Goal: Answer question/provide support: Share knowledge or assist other users

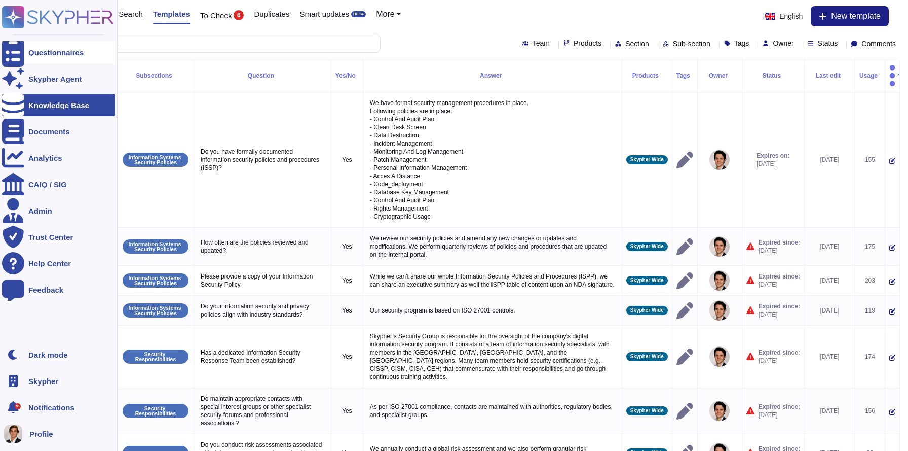
click at [10, 53] on icon at bounding box center [13, 53] width 22 height 30
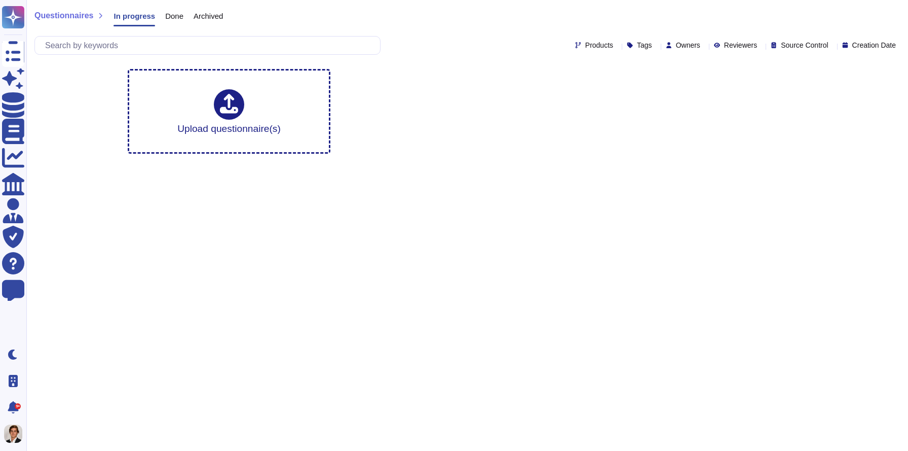
click at [178, 18] on span "Done" at bounding box center [174, 16] width 18 height 8
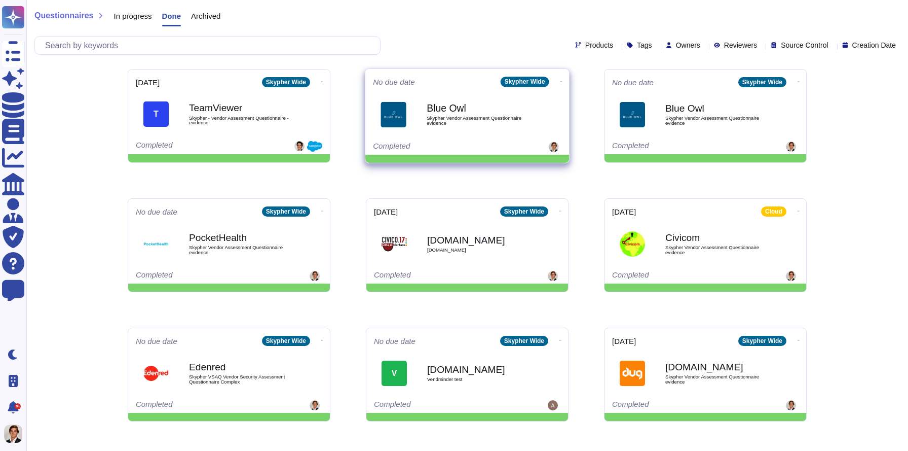
click at [479, 122] on span "Skypher Vendor Assessment Questionnaire evidence" at bounding box center [478, 121] width 102 height 10
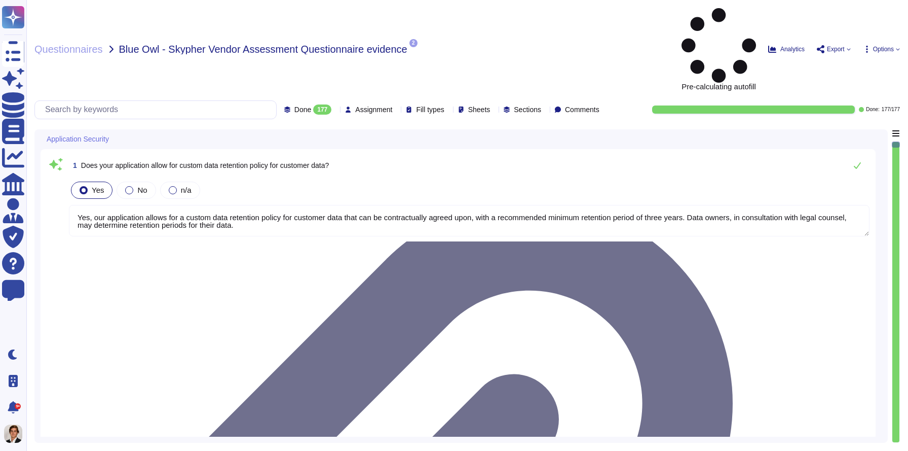
type textarea "Yes, our application allows for a custom data retention policy for customer dat…"
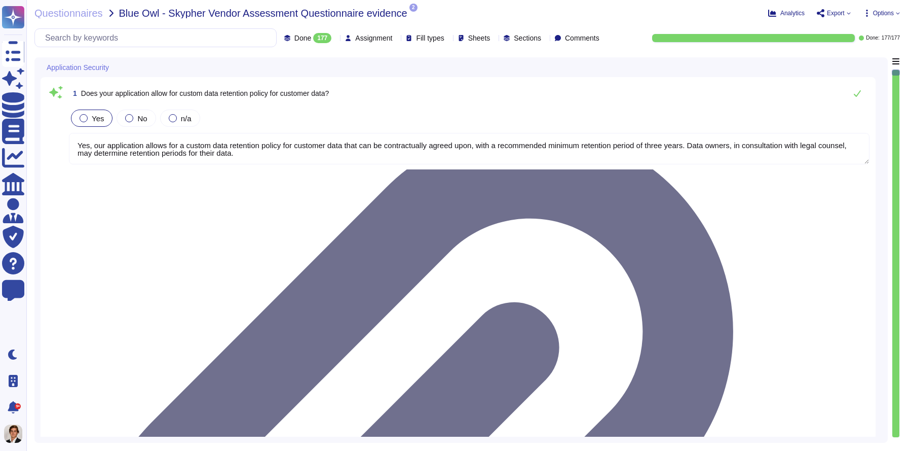
type textarea "Yes, our employees access data provided by you on a 'need to know' basis, in ac…"
type textarea "Yes, we require Multi-Factor Authentication (MFA) for the administration of our…"
type textarea "Yes, our application allows for a custom data retention policy for customer dat…"
type textarea "Yes, our employees access data provided by you on a 'need to know' basis, in ac…"
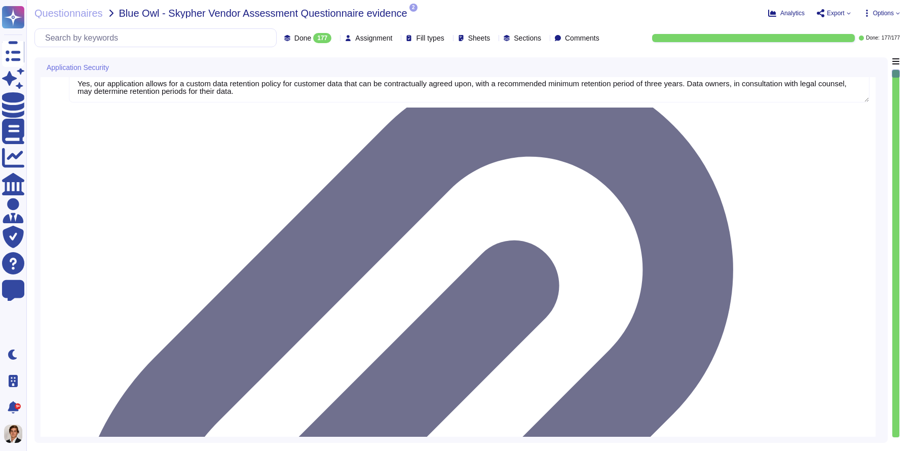
type textarea "Yes, we support secure deletion of archived or backed-up data through our Data …"
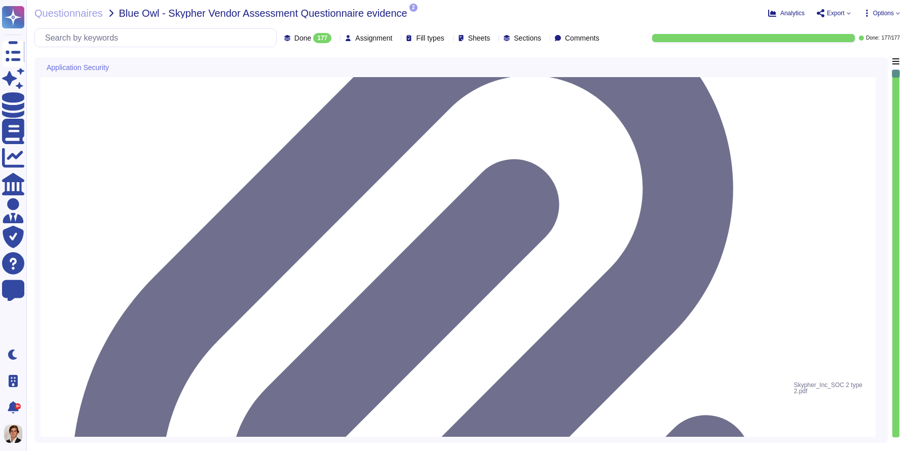
scroll to position [145, 0]
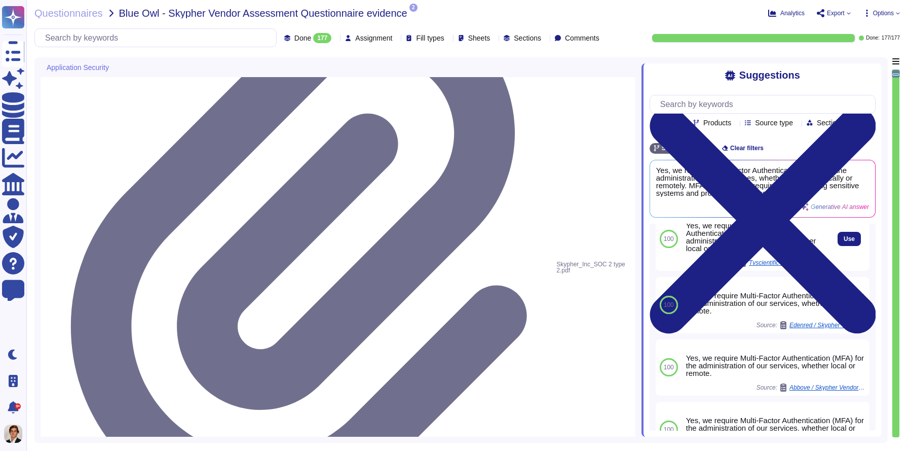
scroll to position [101, 0]
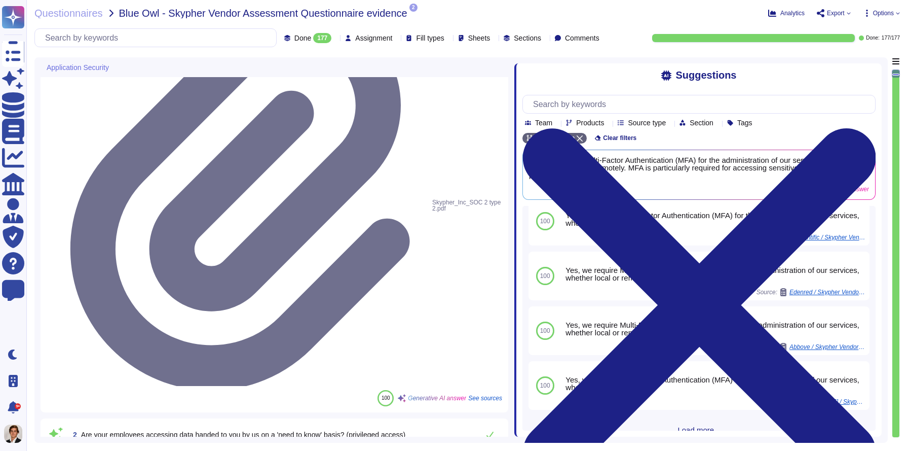
drag, startPoint x: 642, startPoint y: 188, endPoint x: 514, endPoint y: 192, distance: 127.3
click at [514, 192] on span at bounding box center [514, 246] width 4 height 379
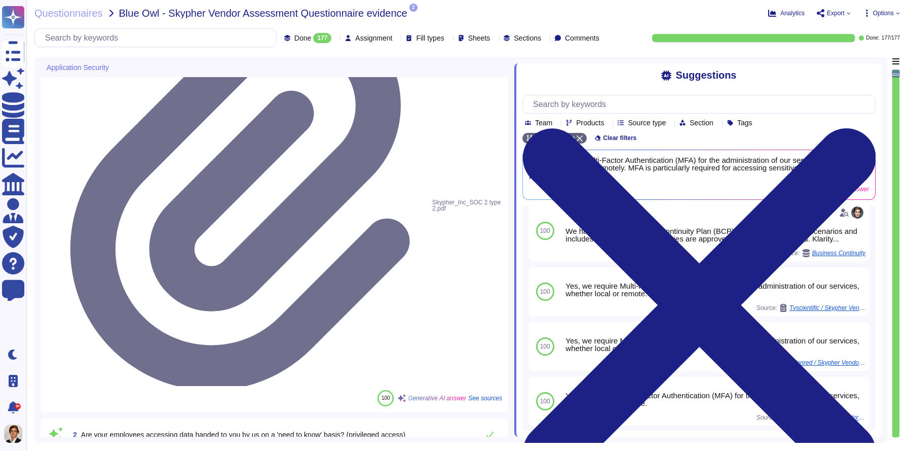
scroll to position [8, 0]
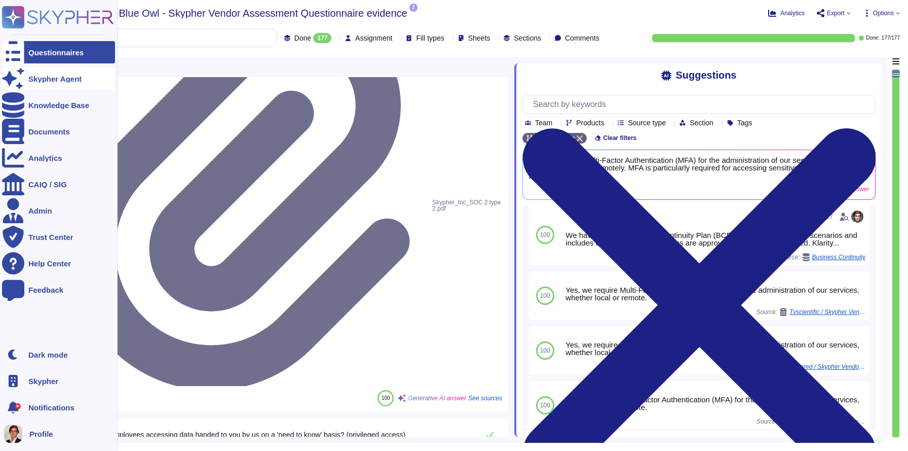
click at [22, 80] on div at bounding box center [13, 78] width 22 height 22
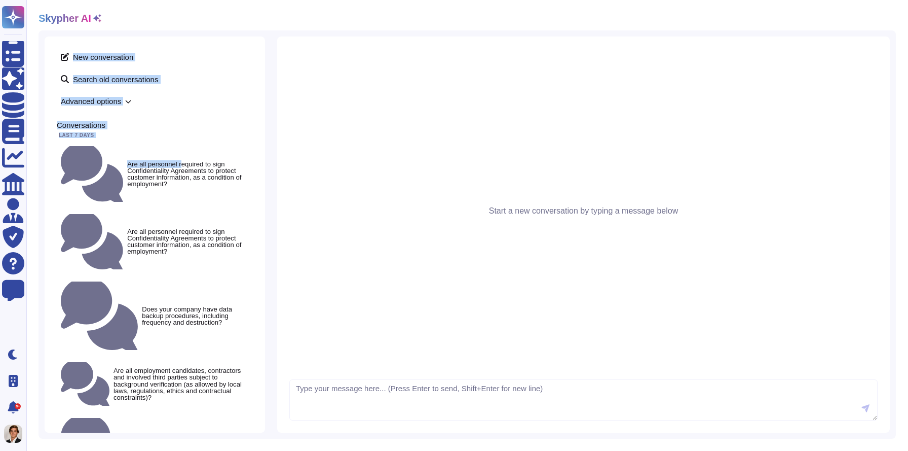
drag, startPoint x: 129, startPoint y: 146, endPoint x: 184, endPoint y: 29, distance: 129.2
click at [184, 29] on div "Skypher AI New conversation Search old conversations Advanced options Conversat…" at bounding box center [467, 225] width 882 height 451
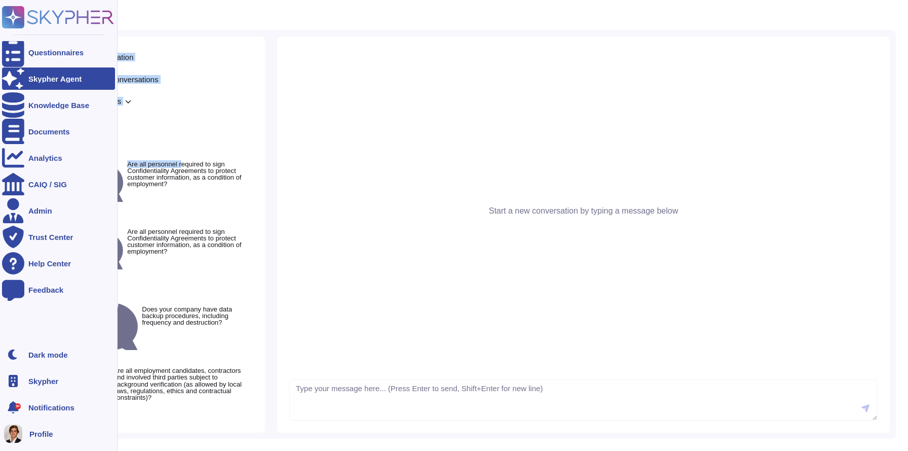
click at [6, 82] on div at bounding box center [13, 78] width 22 height 22
click at [41, 99] on div "Knowledge Base" at bounding box center [58, 105] width 113 height 22
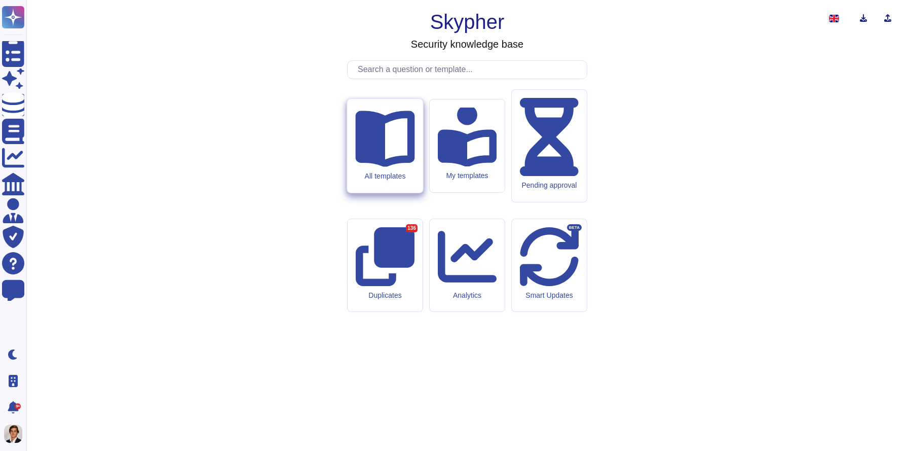
click at [370, 189] on div "All templates" at bounding box center [385, 146] width 76 height 94
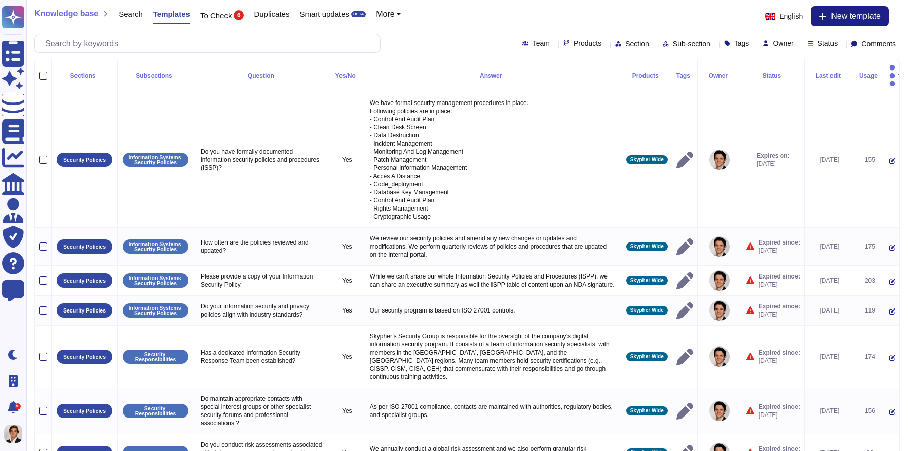
click at [862, 72] on div "Usage" at bounding box center [870, 75] width 21 height 6
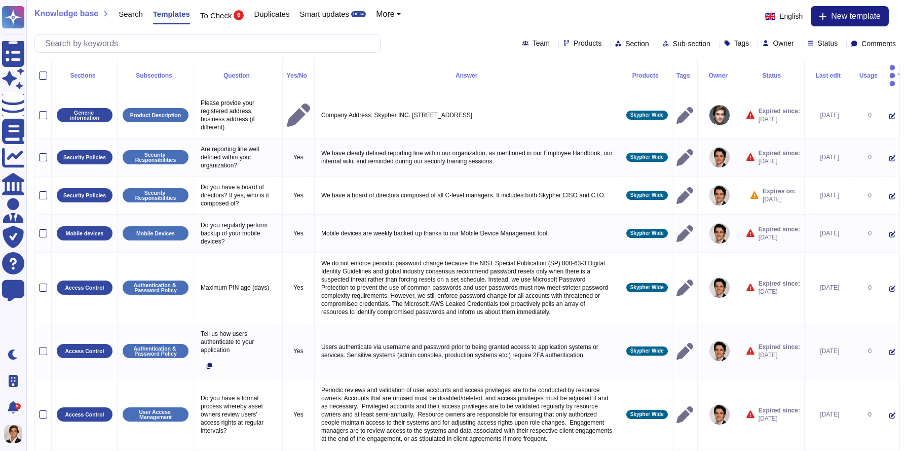
click at [862, 72] on div "Usage" at bounding box center [870, 75] width 21 height 6
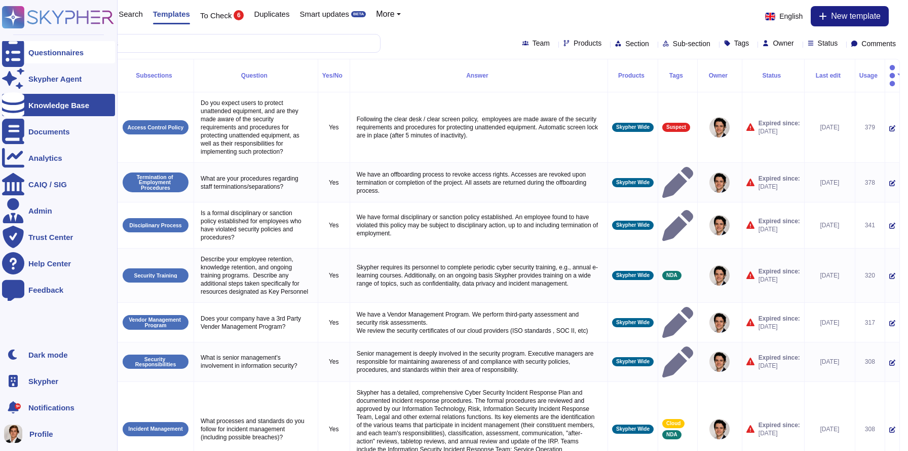
click at [14, 56] on icon at bounding box center [13, 53] width 22 height 30
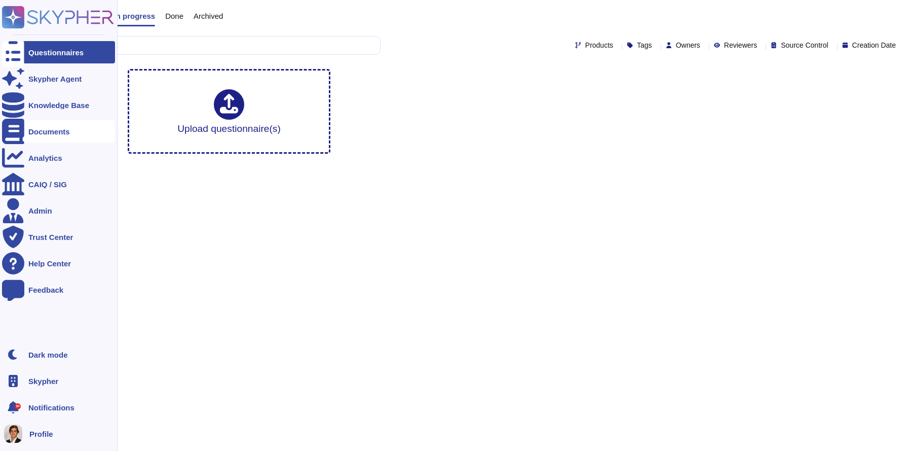
click at [13, 128] on icon at bounding box center [13, 131] width 22 height 25
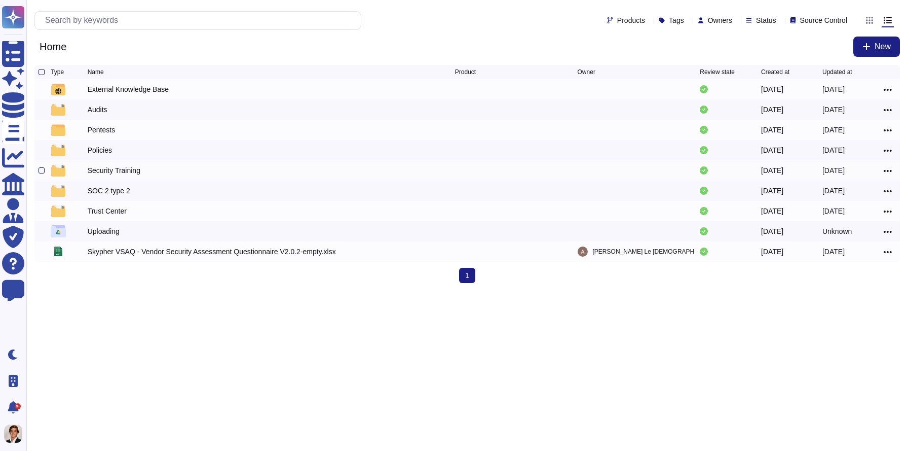
click at [125, 171] on div "Security Training" at bounding box center [114, 170] width 53 height 10
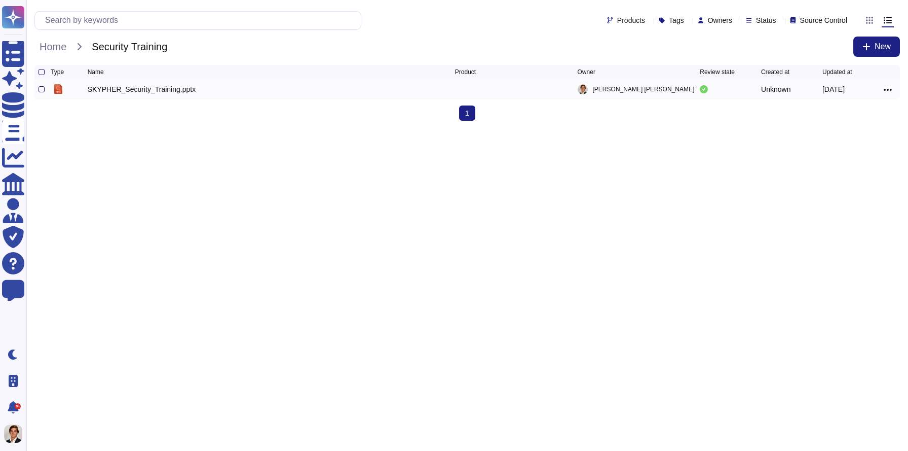
click at [38, 92] on div "pptx SKYPHER_Security_Training.pptx Gaspard de Lacroix-Vaubois Unknown 2022-08-…" at bounding box center [467, 89] width 866 height 20
click at [40, 92] on div at bounding box center [42, 89] width 6 height 6
click at [0, 0] on input "checkbox" at bounding box center [0, 0] width 0 height 0
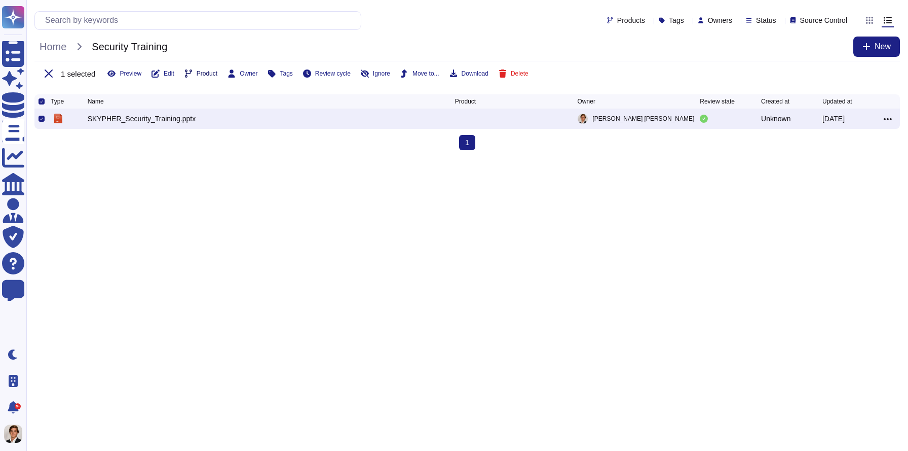
click at [209, 70] on span "Product" at bounding box center [207, 73] width 21 height 6
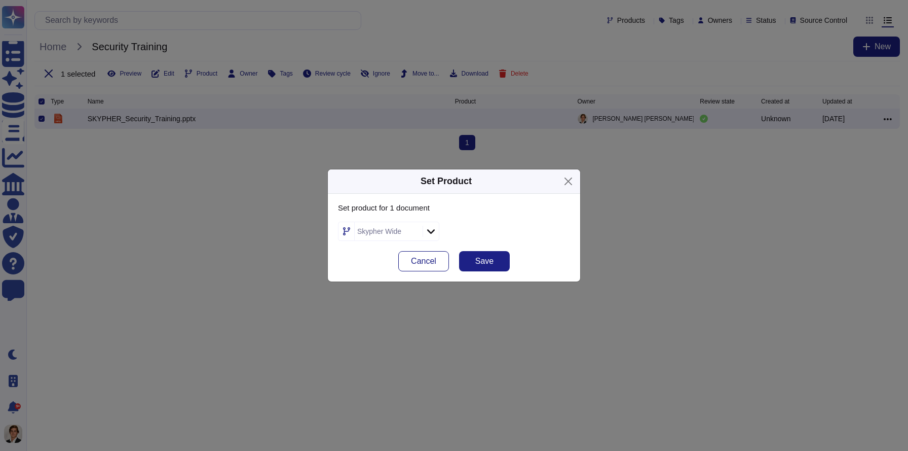
click at [382, 231] on div "Skypher Wide" at bounding box center [379, 231] width 44 height 7
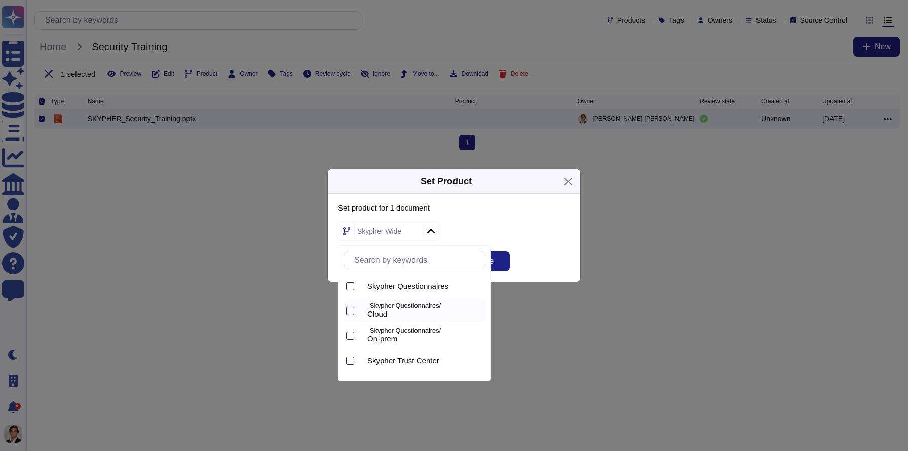
click at [399, 305] on p "Skypher Questionnaires/" at bounding box center [425, 306] width 111 height 7
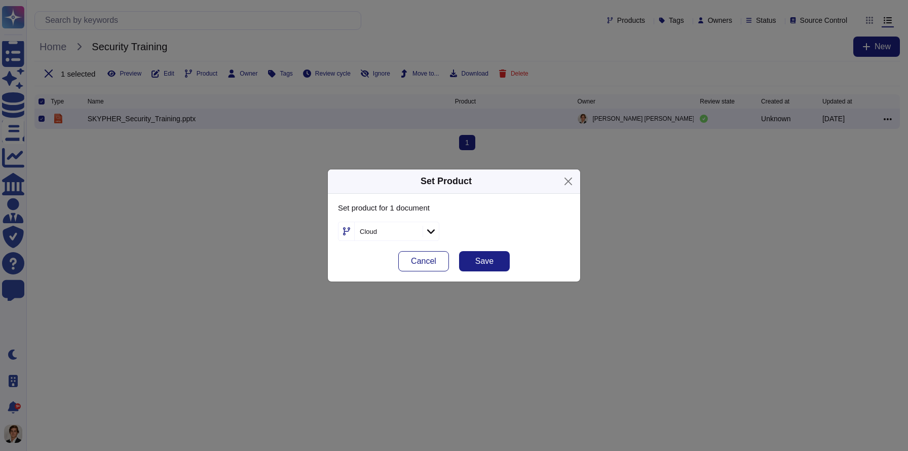
click at [498, 202] on div "Set product for 1 document Cloud Cancel Save" at bounding box center [454, 238] width 252 height 88
click at [486, 270] on button "Save" at bounding box center [484, 261] width 51 height 20
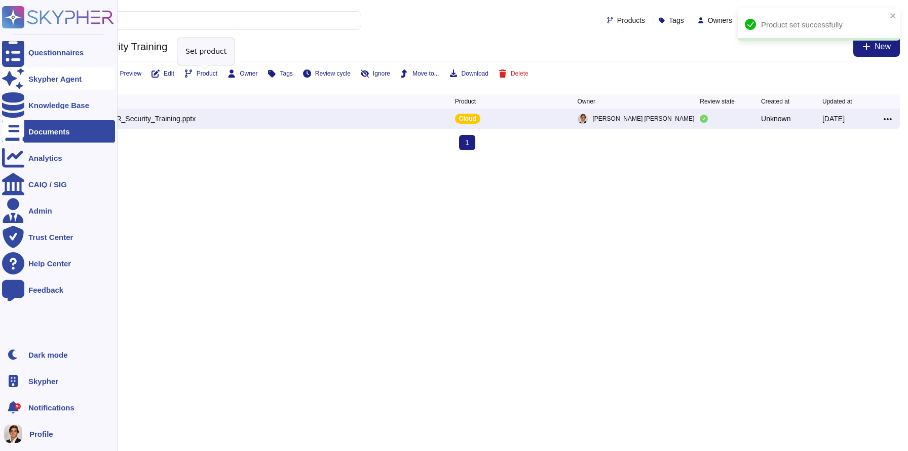
click at [17, 77] on icon at bounding box center [13, 78] width 22 height 20
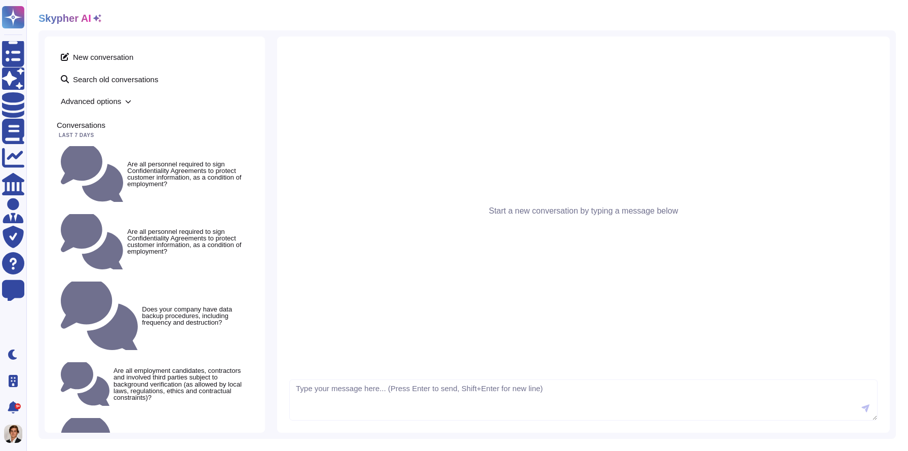
click at [332, 392] on textarea at bounding box center [583, 400] width 588 height 42
type textarea "do we have security training in place use the ppt in the documents"
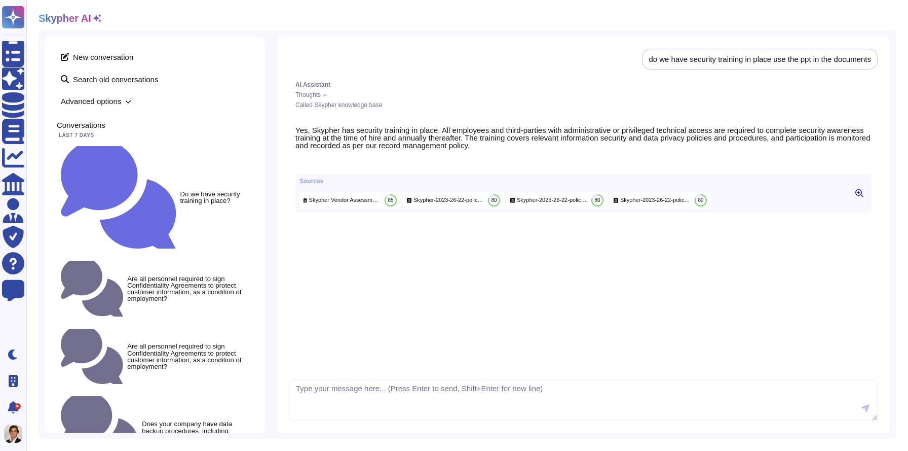
click at [320, 204] on span "Skypher Vendor Assessment Questionnaire evidence" at bounding box center [344, 200] width 71 height 8
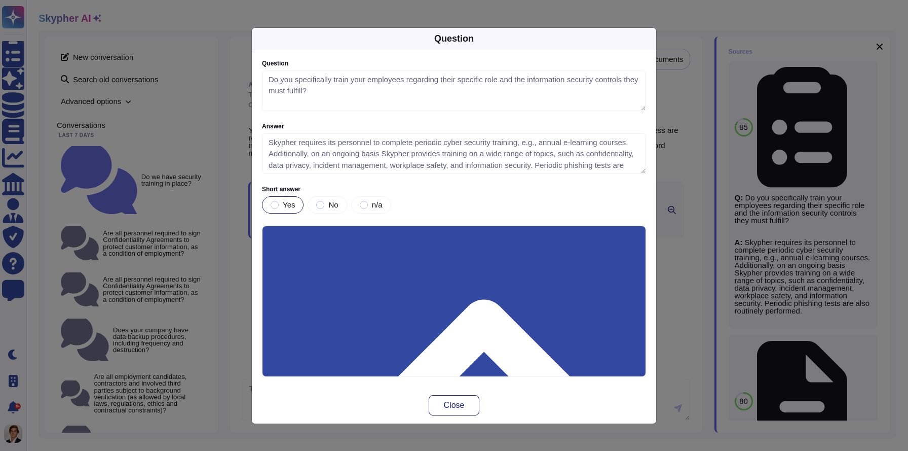
type textarea "Do you specifically train your employees regarding their specific role and the …"
type textarea "Skypher requires its personnel to complete periodic cyber security training, e.…"
click at [457, 419] on div "Close" at bounding box center [454, 405] width 404 height 36
click at [462, 399] on button "Close" at bounding box center [454, 405] width 51 height 20
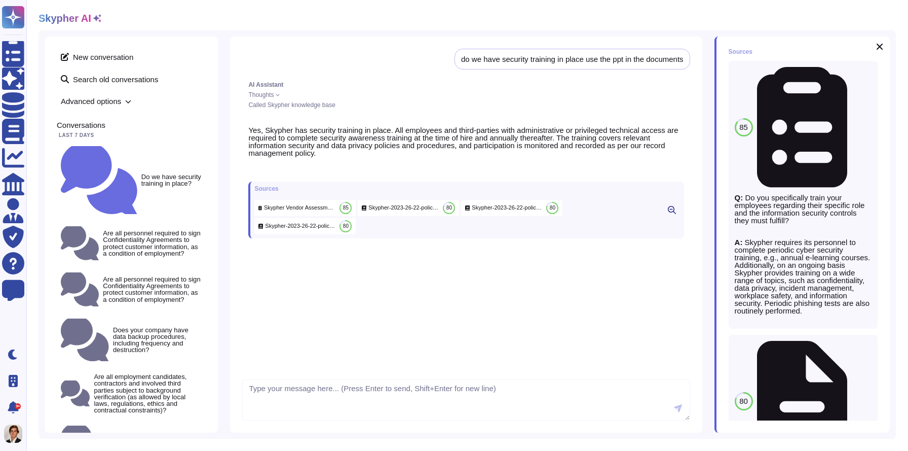
click at [287, 211] on div "Skypher Vendor Assessment Questionnaire evidence 85" at bounding box center [304, 208] width 101 height 16
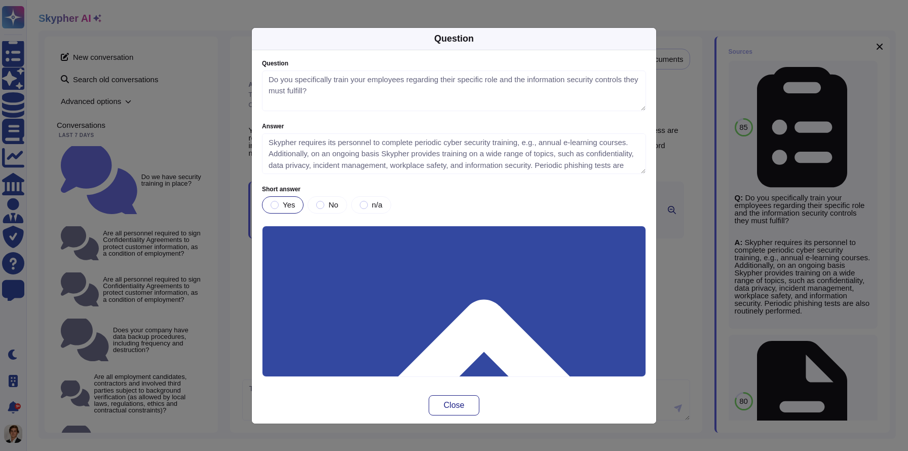
type textarea "Do you specifically train your employees regarding their specific role and the …"
type textarea "Skypher requires its personnel to complete periodic cyber security training, e.…"
click at [111, 179] on div "Question Question Do you specifically train your employees regarding their spec…" at bounding box center [454, 225] width 908 height 451
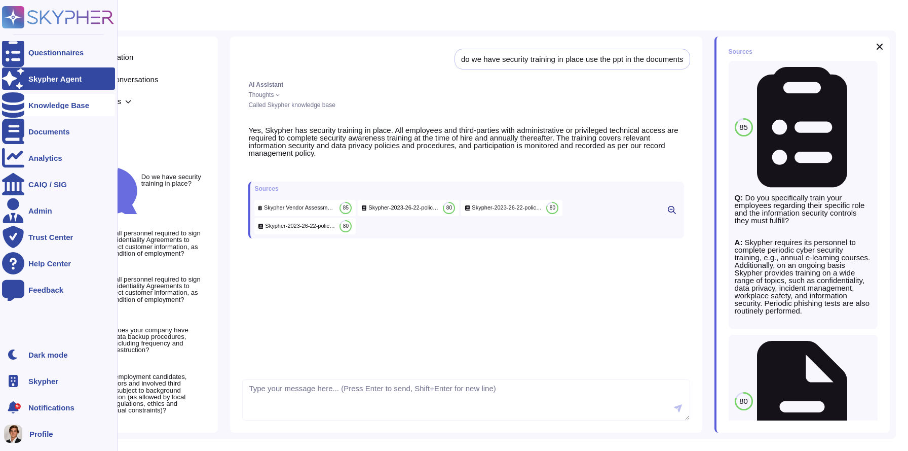
click at [33, 106] on div "Knowledge Base" at bounding box center [58, 105] width 61 height 8
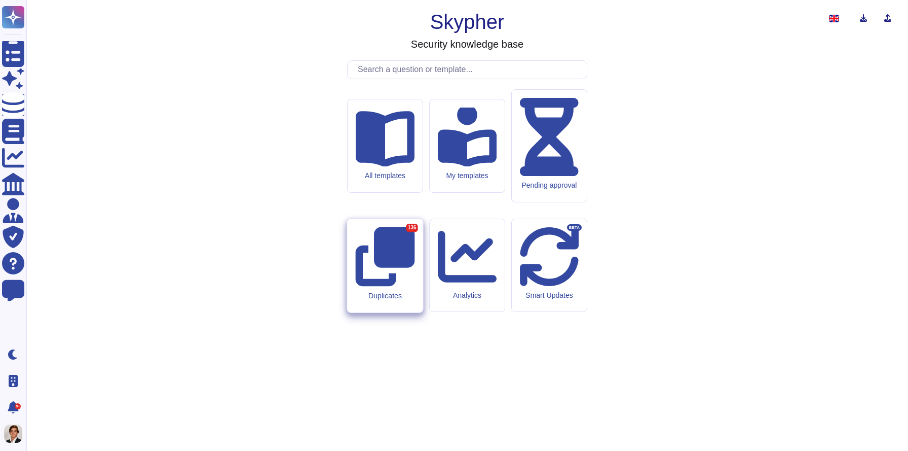
click at [408, 271] on div "Duplicates 136" at bounding box center [385, 265] width 76 height 94
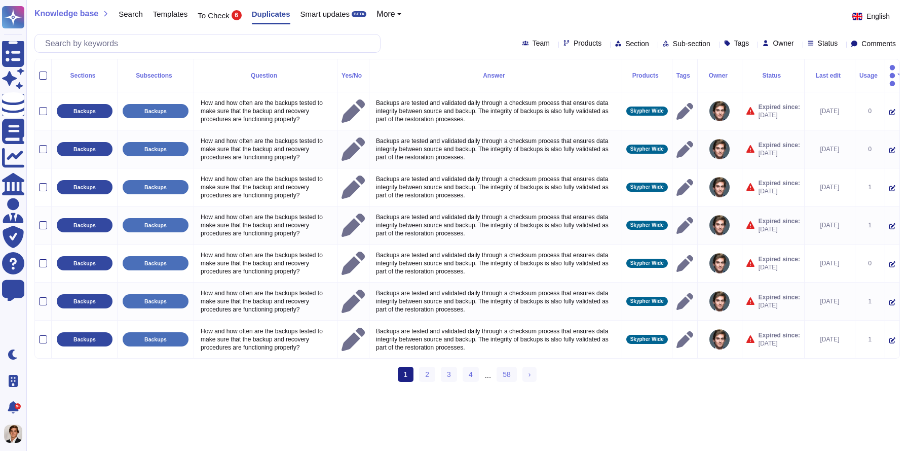
click at [330, 12] on span "Smart updates" at bounding box center [326, 14] width 50 height 8
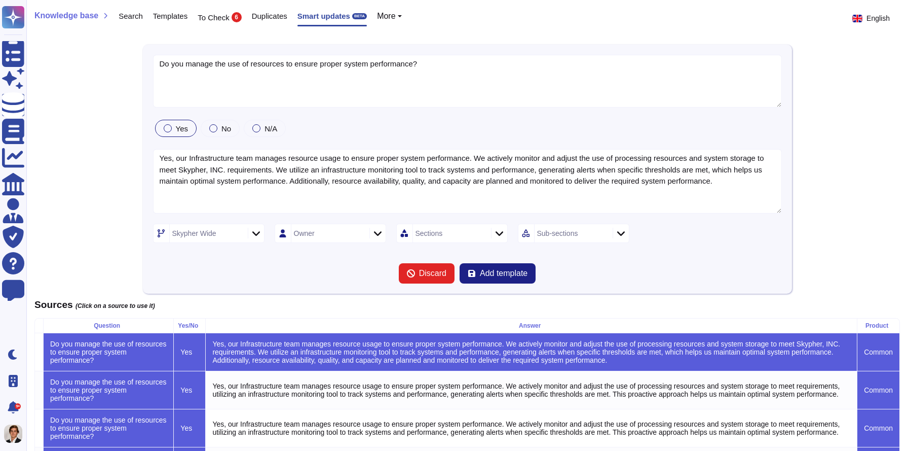
type textarea "Do you manage the use of resources to ensure proper system performance?"
type textarea "Yes, our Infrastructure team manages resource usage to ensure proper system per…"
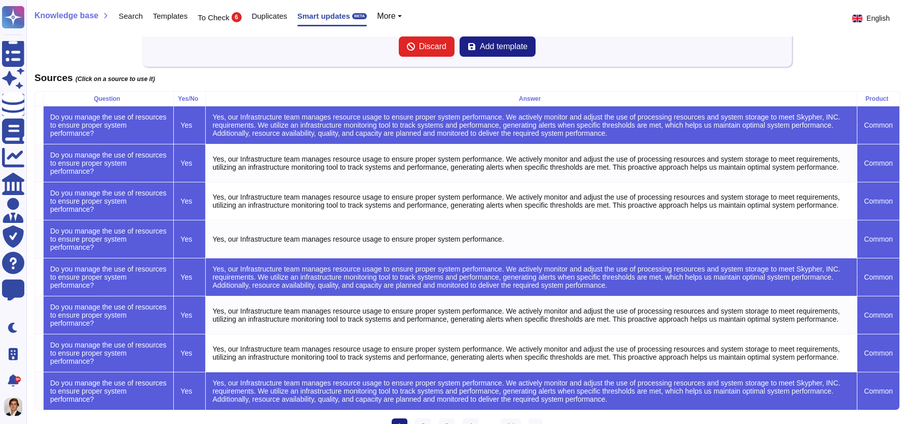
scroll to position [253, 0]
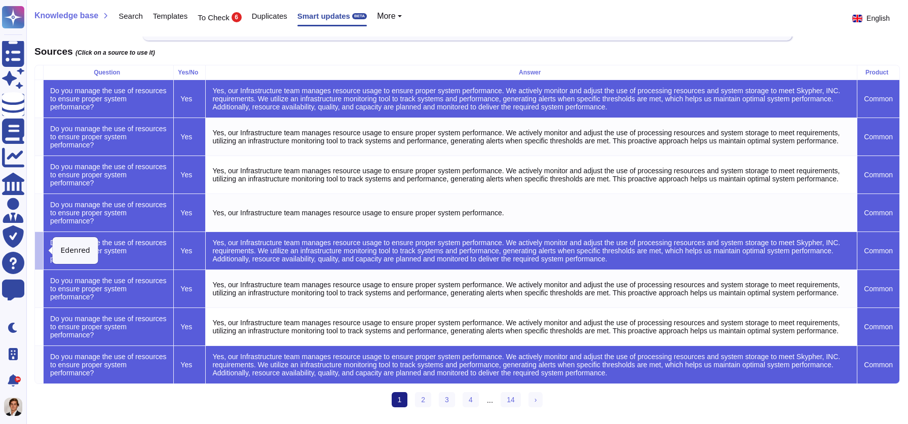
click at [46, 252] on icon at bounding box center [168, 380] width 259 height 259
click at [470, 400] on link "4" at bounding box center [471, 399] width 16 height 15
type textarea "Does your organisation include information security during the planning and del…"
type textarea "Yes, our organization includes information security during the planning and del…"
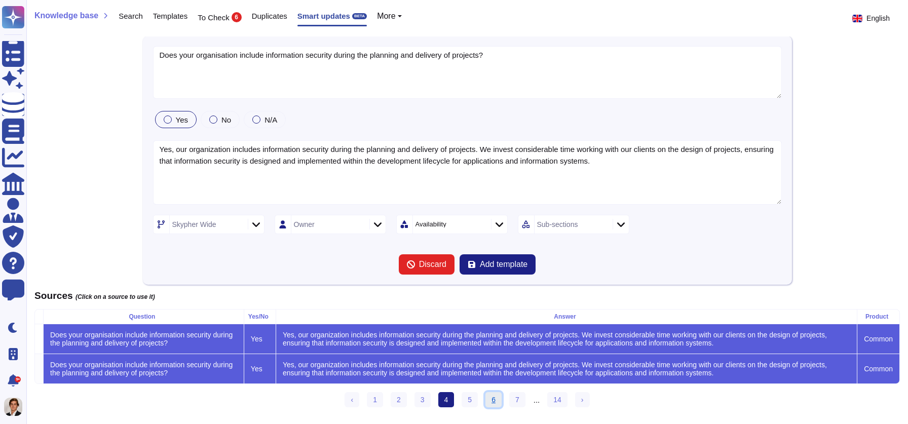
click at [489, 405] on link "6" at bounding box center [494, 399] width 16 height 15
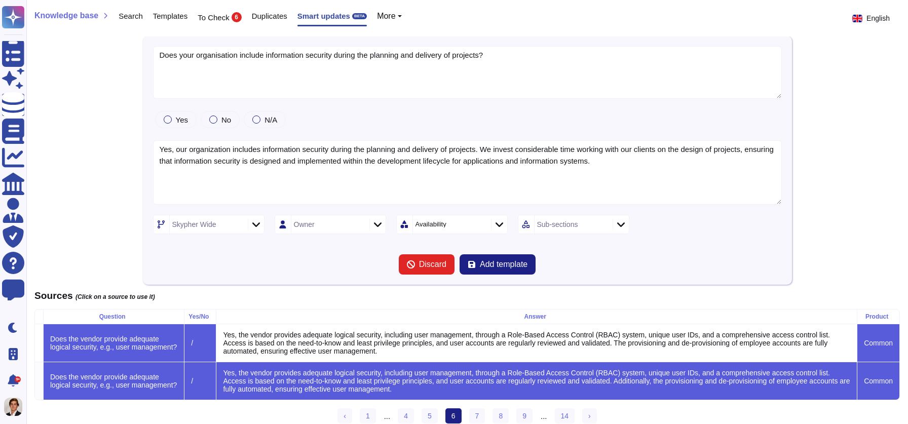
type textarea "Does the vendor provide adequate logical security, e.g., user management?"
type textarea "Yes, the vendor provides adequate logical security, including user management, …"
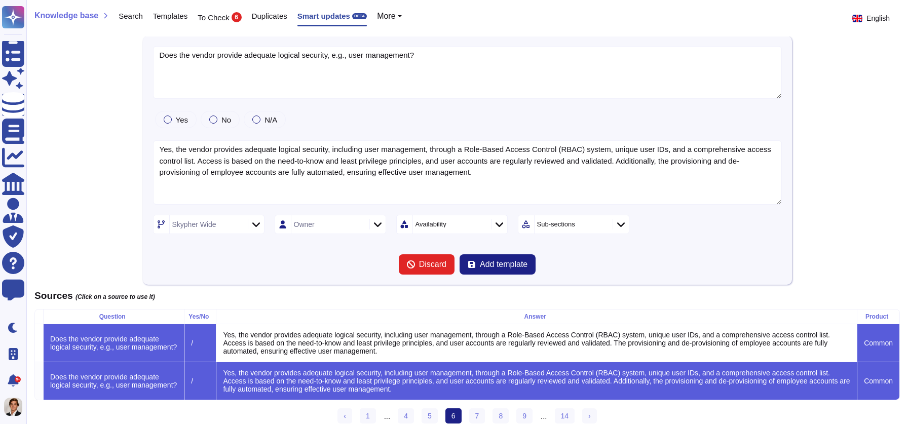
scroll to position [25, 0]
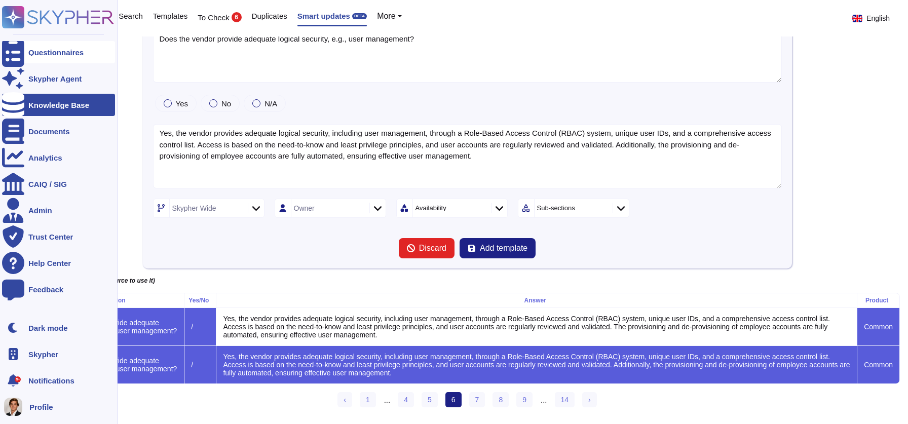
click at [14, 54] on icon at bounding box center [13, 53] width 22 height 30
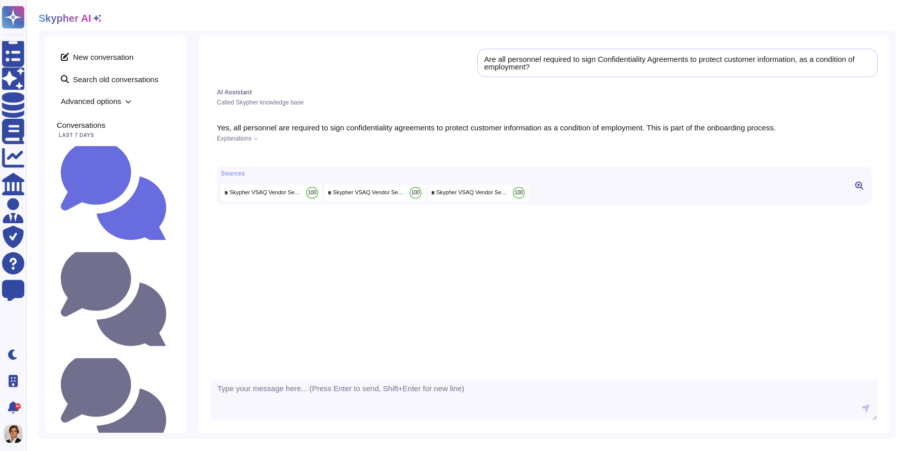
scroll to position [8, 0]
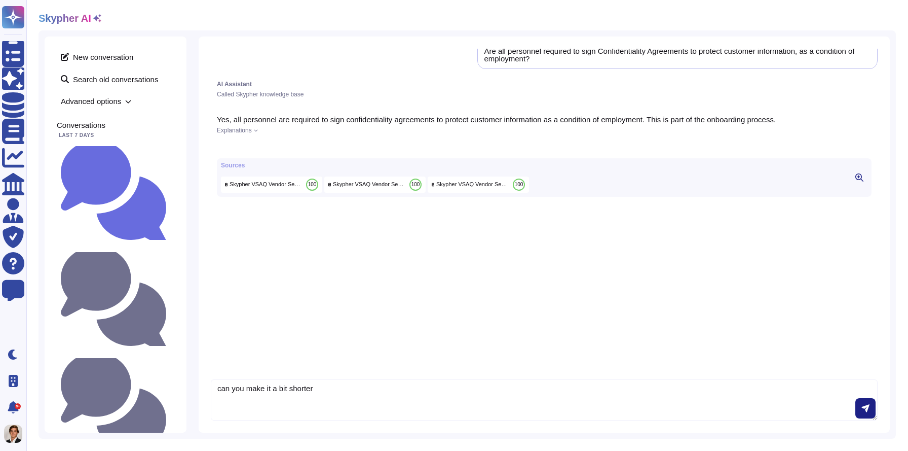
type textarea "can you make it a bit shorter"
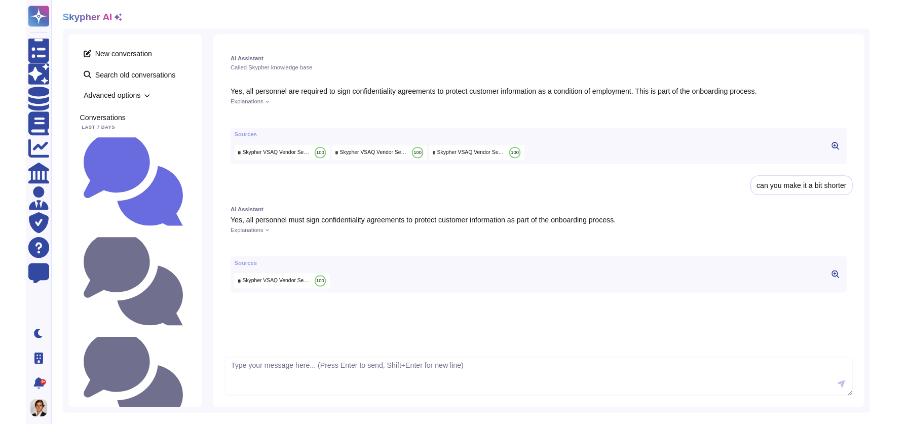
scroll to position [29, 0]
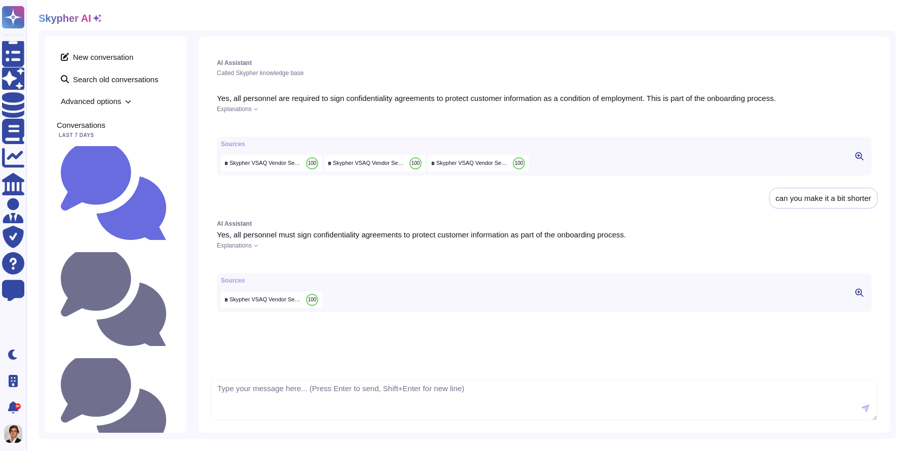
click at [223, 275] on icon at bounding box center [340, 397] width 238 height 273
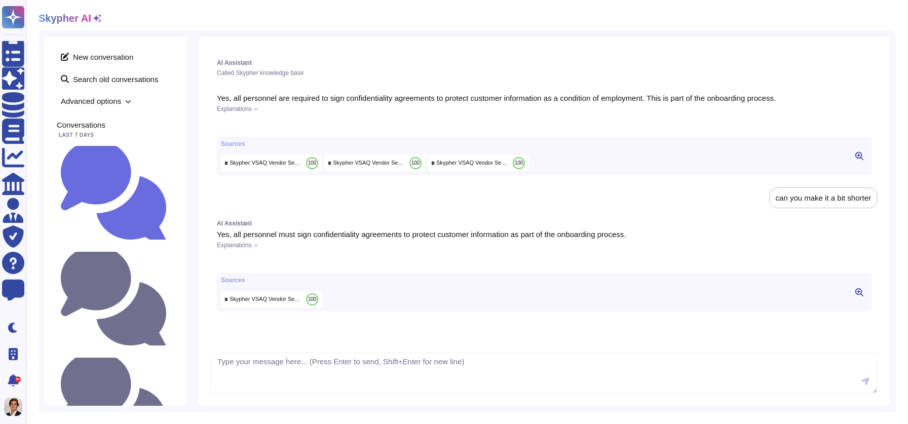
click at [221, 125] on icon at bounding box center [221, 125] width 0 height 0
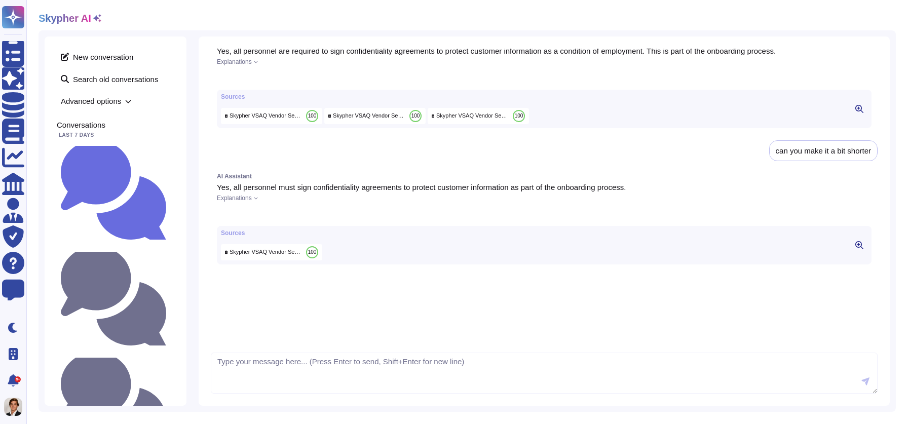
scroll to position [86, 0]
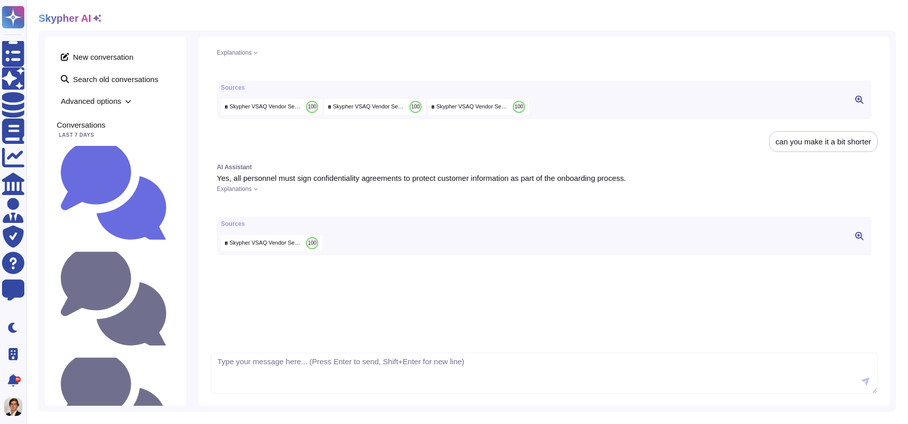
click at [221, 206] on div "AI Assistant Yes, all personnel must sign confidentiality agreements to protect…" at bounding box center [544, 209] width 667 height 103
click at [223, 215] on icon at bounding box center [340, 341] width 238 height 273
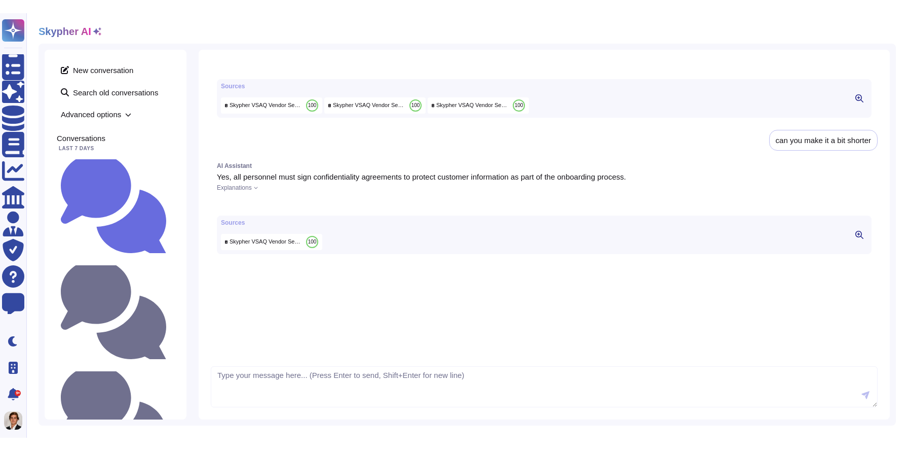
scroll to position [111, 0]
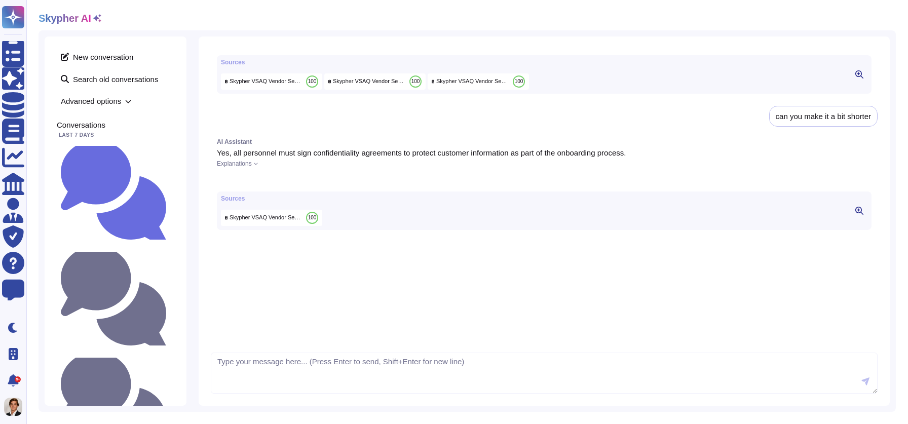
click at [229, 191] on icon at bounding box center [340, 315] width 238 height 273
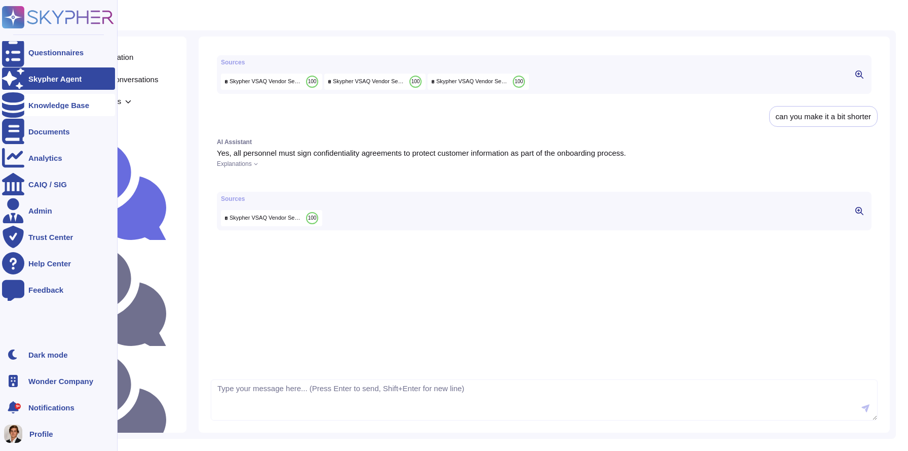
click at [11, 108] on icon at bounding box center [13, 104] width 22 height 25
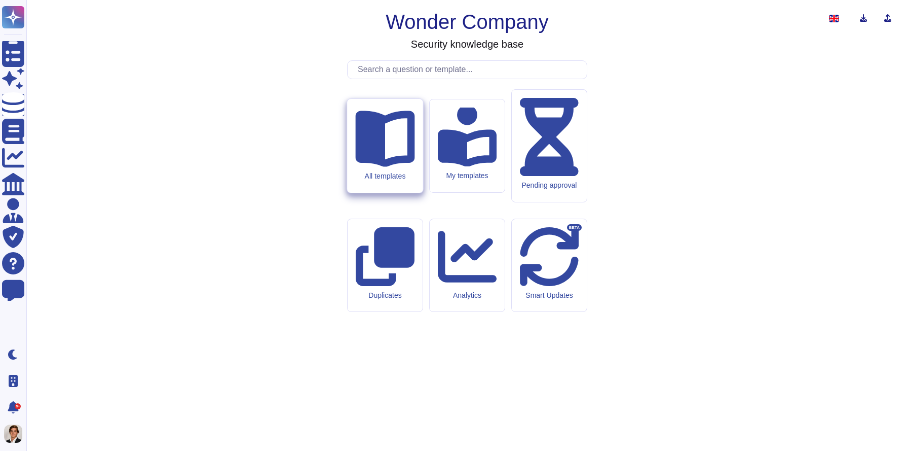
click at [393, 180] on div "All templates" at bounding box center [384, 176] width 59 height 9
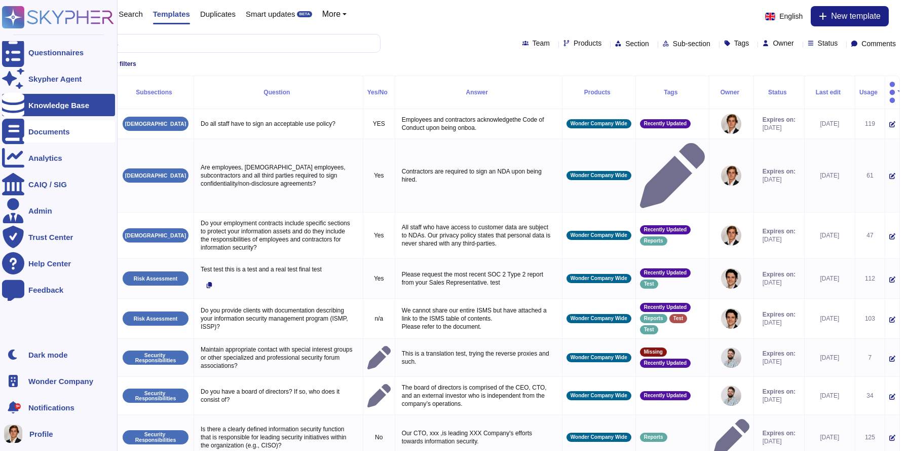
click at [23, 128] on div at bounding box center [13, 131] width 22 height 22
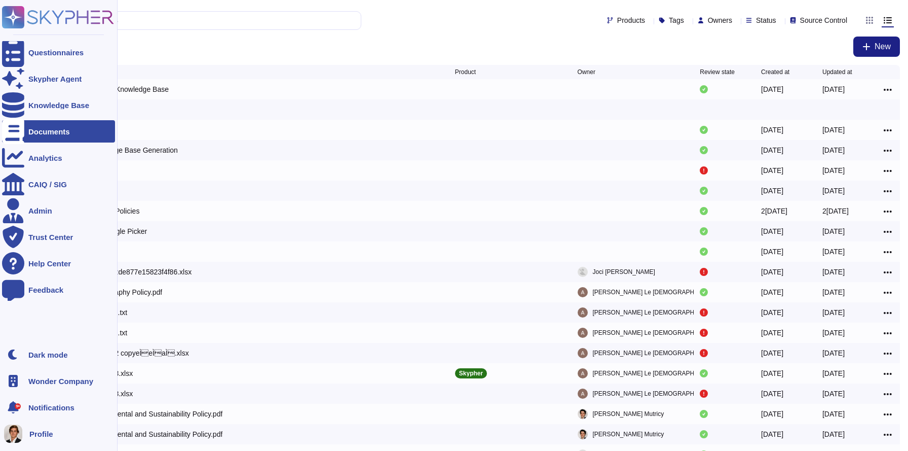
click at [28, 91] on ul "Questionnaires Skypher Agent Knowledge Base Documents Analytics CAIQ / SIG Admi…" at bounding box center [58, 189] width 113 height 296
click at [32, 82] on div "Skypher Agent" at bounding box center [54, 79] width 53 height 8
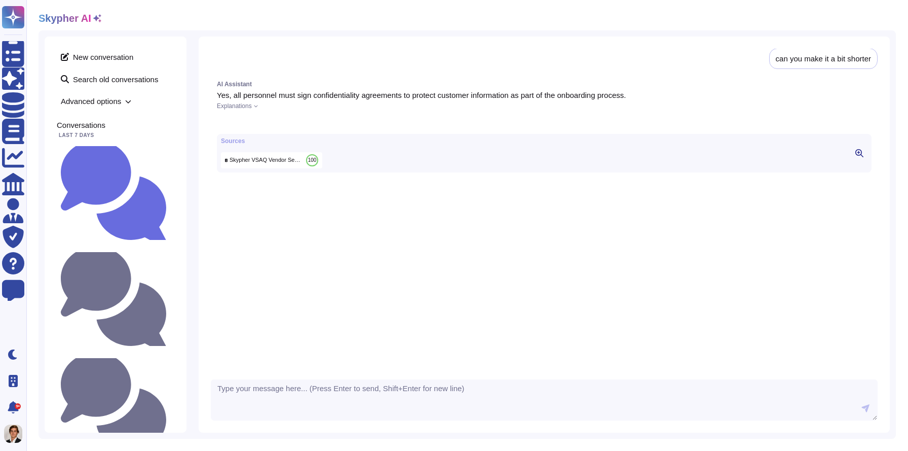
scroll to position [177, 0]
click at [853, 158] on button at bounding box center [859, 153] width 16 height 12
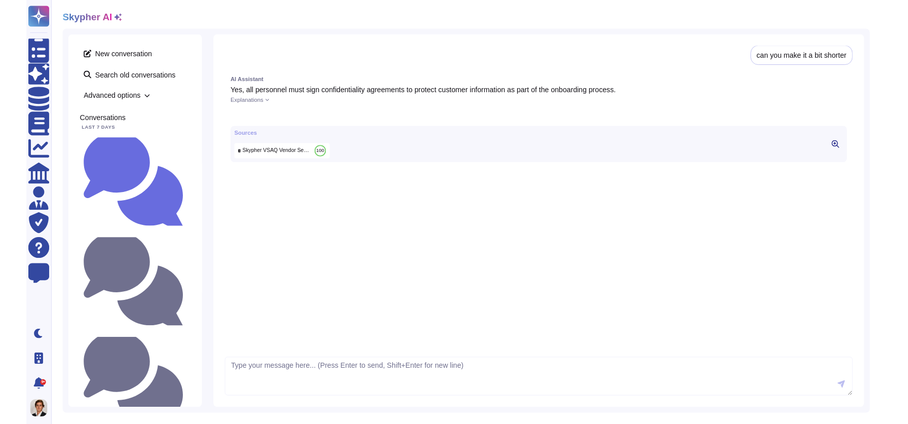
scroll to position [184, 0]
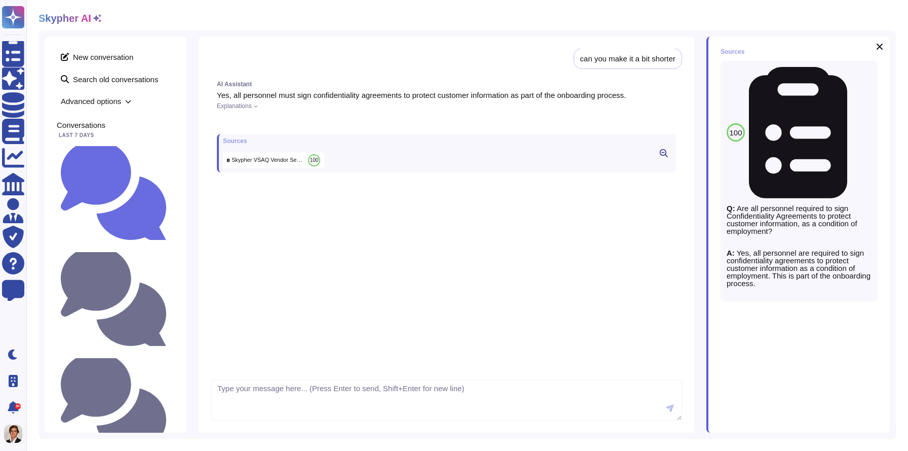
click at [864, 75] on icon at bounding box center [864, 75] width 0 height 0
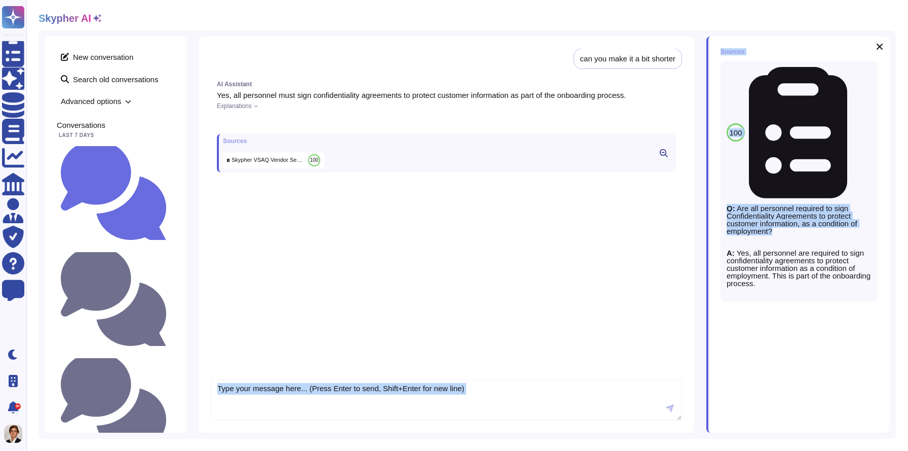
drag, startPoint x: 707, startPoint y: 137, endPoint x: 601, endPoint y: 152, distance: 108.0
click at [601, 152] on div "New conversation Search old conversations Advanced options Conversations Last 7…" at bounding box center [467, 234] width 857 height 408
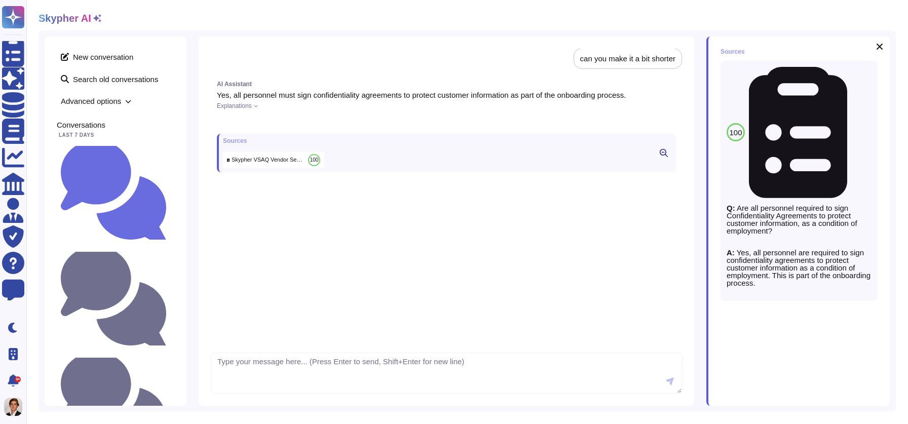
click at [262, 164] on span "Skypher VSAQ Vendor Security Assessment Questionnaire evidence 2" at bounding box center [268, 160] width 72 height 8
click at [277, 170] on body "Questionnaires Skypher Agent Knowledge Base Documents Analytics CAIQ / SIG Admi…" at bounding box center [454, 212] width 908 height 424
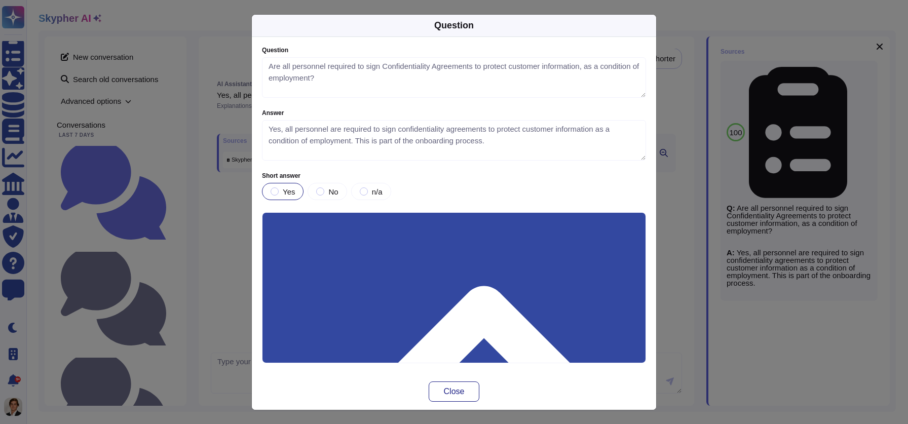
type textarea "Are all personnel required to sign Confidentiality Agreements to protect custom…"
type textarea "Yes, all personnel are required to sign confidentiality agreements to protect c…"
